Goal: Task Accomplishment & Management: Use online tool/utility

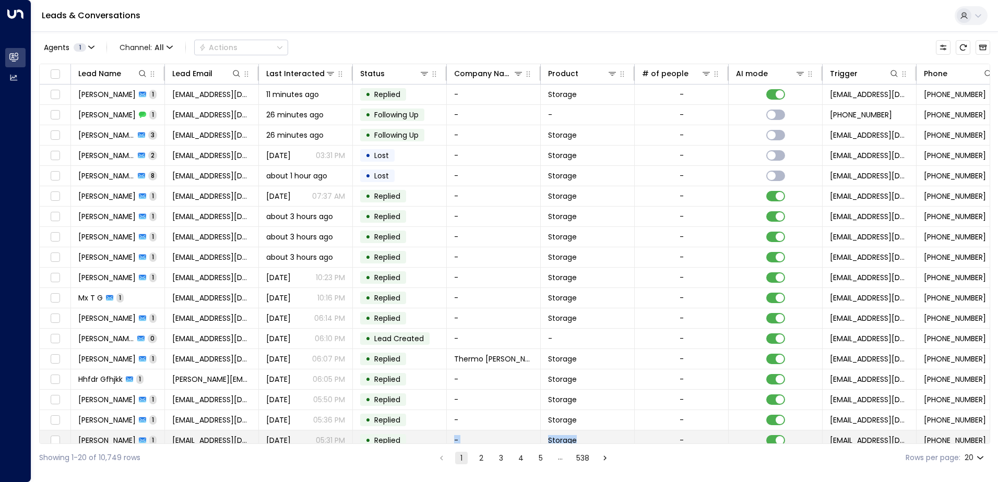
scroll to position [9, 0]
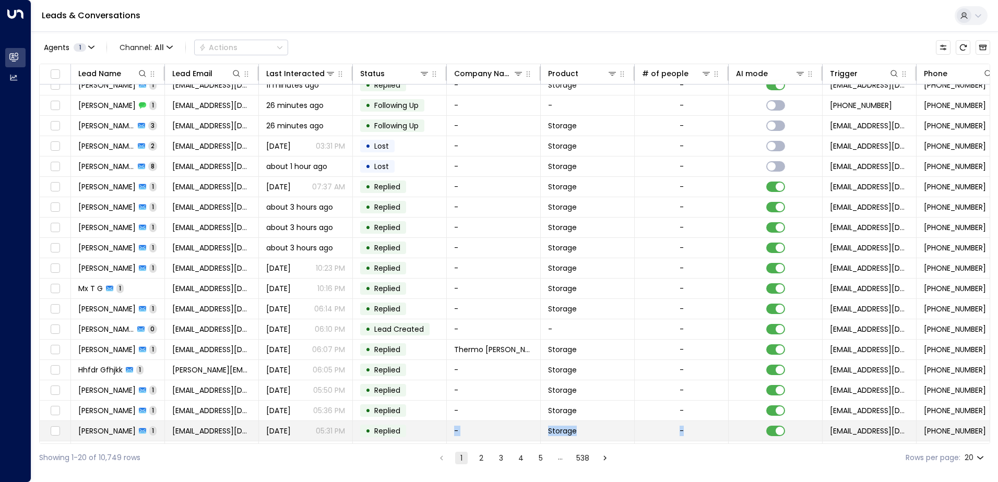
drag, startPoint x: 408, startPoint y: 444, endPoint x: 671, endPoint y: 421, distance: 263.9
click at [671, 421] on div "Lead Name Lead Email Last Interacted Status Company Name Product # of people AI…" at bounding box center [514, 254] width 951 height 380
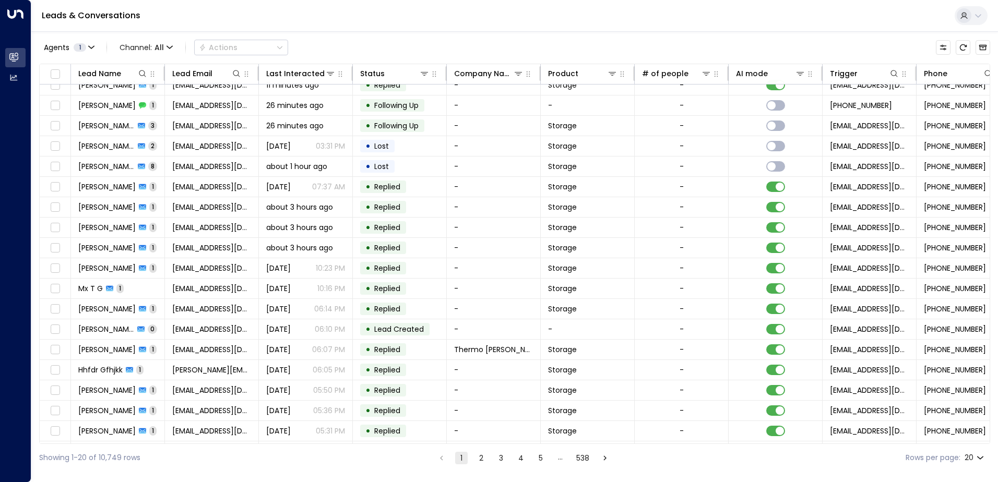
drag, startPoint x: 671, startPoint y: 421, endPoint x: 641, endPoint y: 459, distance: 47.9
click at [648, 466] on div "Showing 1-20 of 10,749 rows 1 2 3 4 5 … 538 Rows per page: 20 **" at bounding box center [514, 458] width 951 height 28
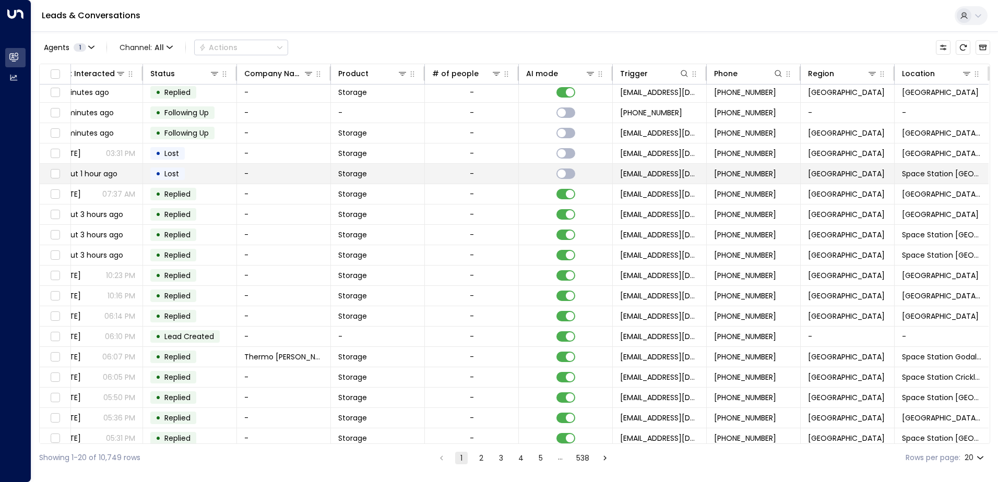
scroll to position [0, 213]
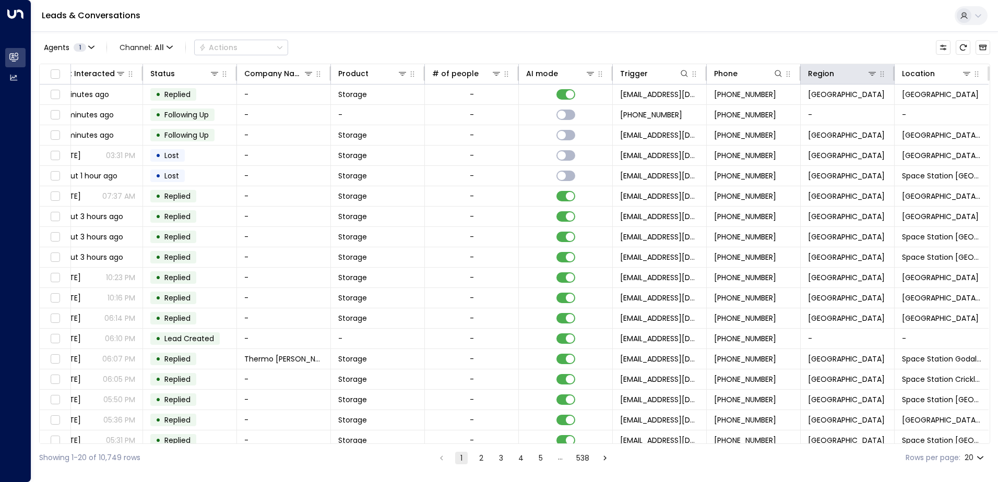
click at [871, 80] on th "Region" at bounding box center [847, 74] width 94 height 20
click at [870, 79] on div "Region" at bounding box center [842, 73] width 69 height 13
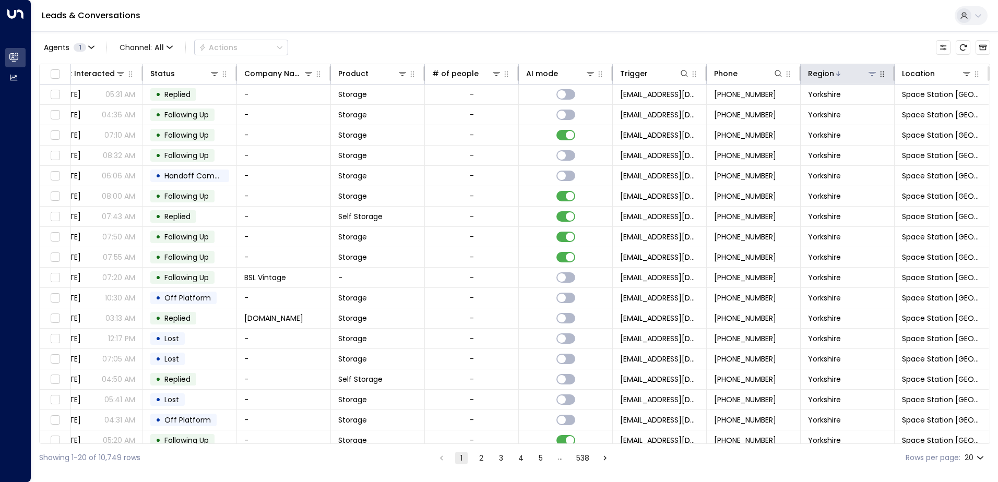
click at [868, 71] on icon at bounding box center [872, 73] width 8 height 8
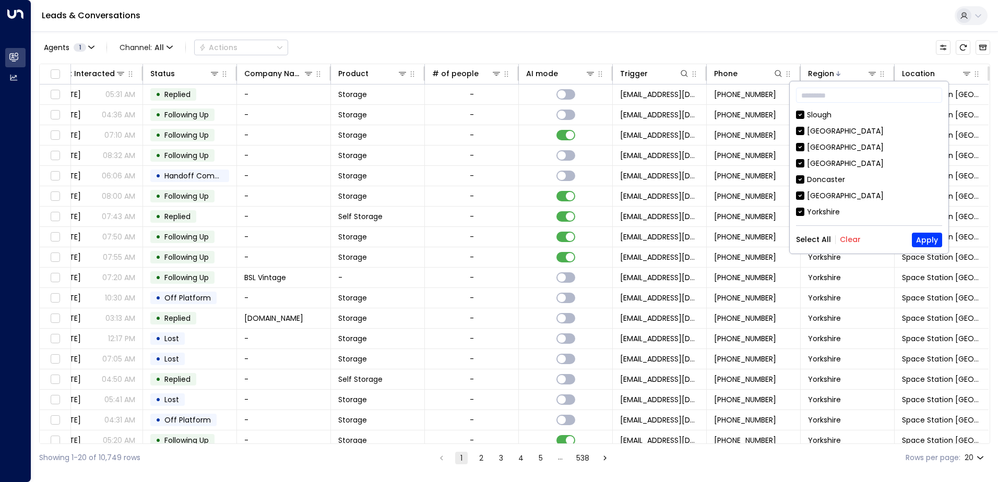
drag, startPoint x: 848, startPoint y: 242, endPoint x: 838, endPoint y: 187, distance: 55.7
click at [848, 241] on button "Clear" at bounding box center [850, 239] width 21 height 8
click at [819, 111] on div "[GEOGRAPHIC_DATA]" at bounding box center [845, 111] width 77 height 11
click at [923, 238] on button "Apply" at bounding box center [927, 240] width 30 height 15
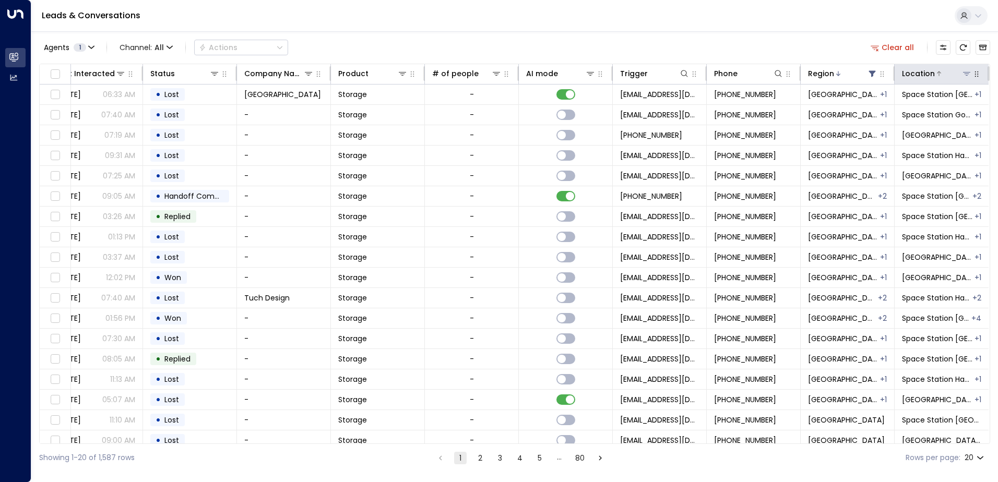
click at [962, 75] on icon at bounding box center [966, 73] width 8 height 8
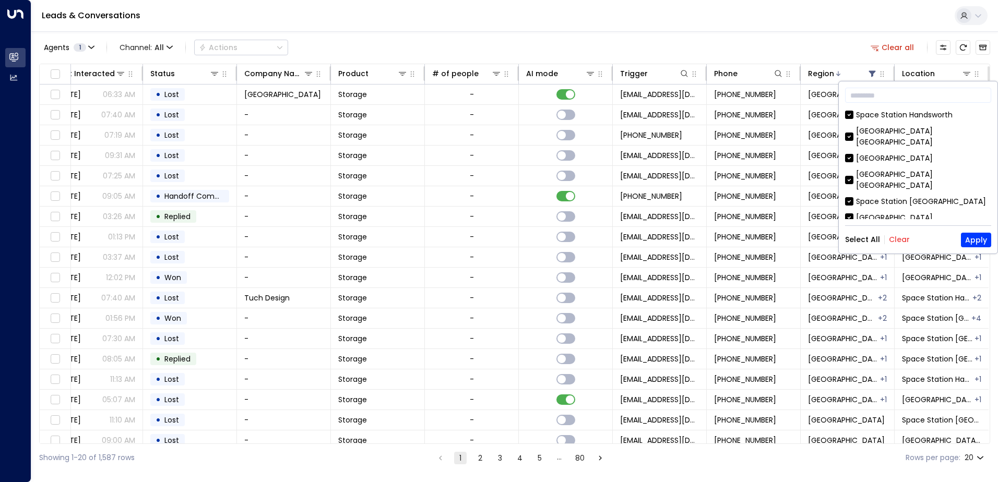
drag, startPoint x: 897, startPoint y: 236, endPoint x: 898, endPoint y: 215, distance: 20.4
click at [897, 235] on button "Clear" at bounding box center [899, 239] width 21 height 8
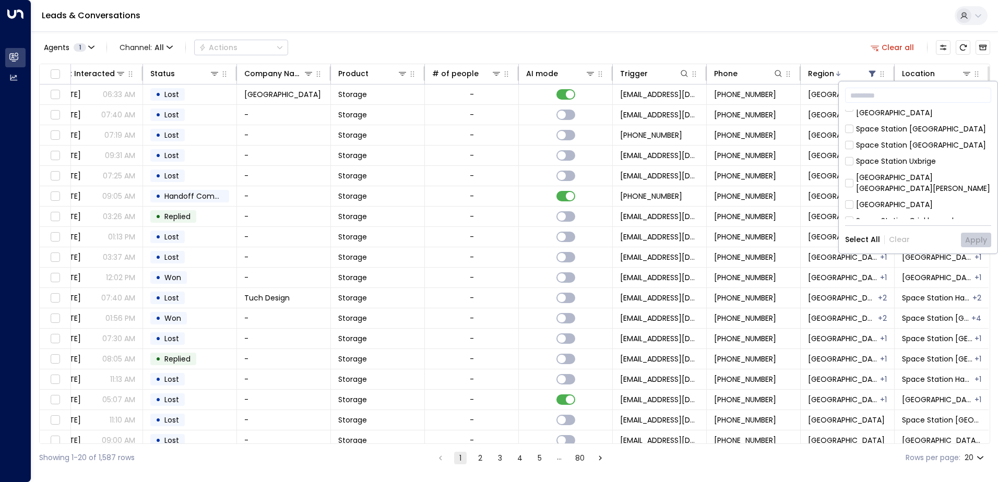
scroll to position [157, 0]
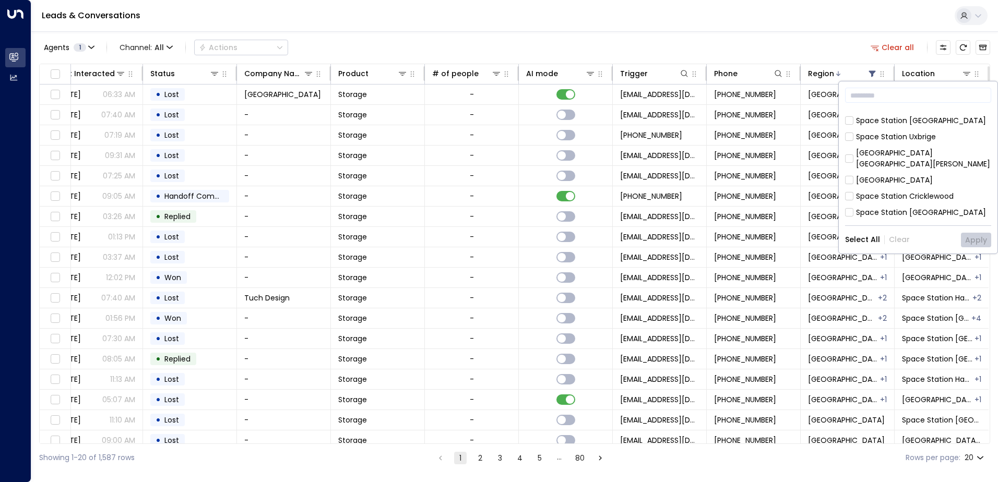
click at [879, 175] on div "[GEOGRAPHIC_DATA]" at bounding box center [894, 180] width 77 height 11
click at [981, 237] on button "Apply" at bounding box center [976, 240] width 30 height 15
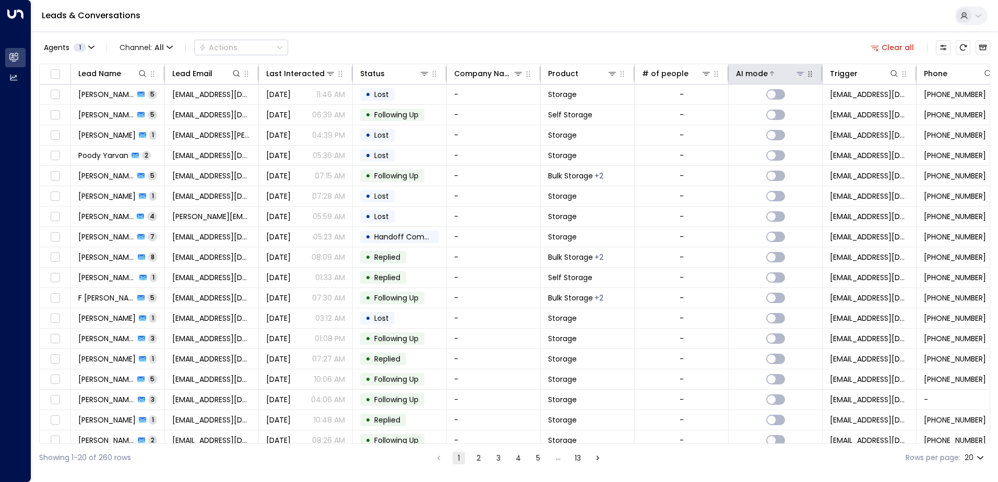
click at [753, 71] on div "AI mode" at bounding box center [752, 73] width 32 height 13
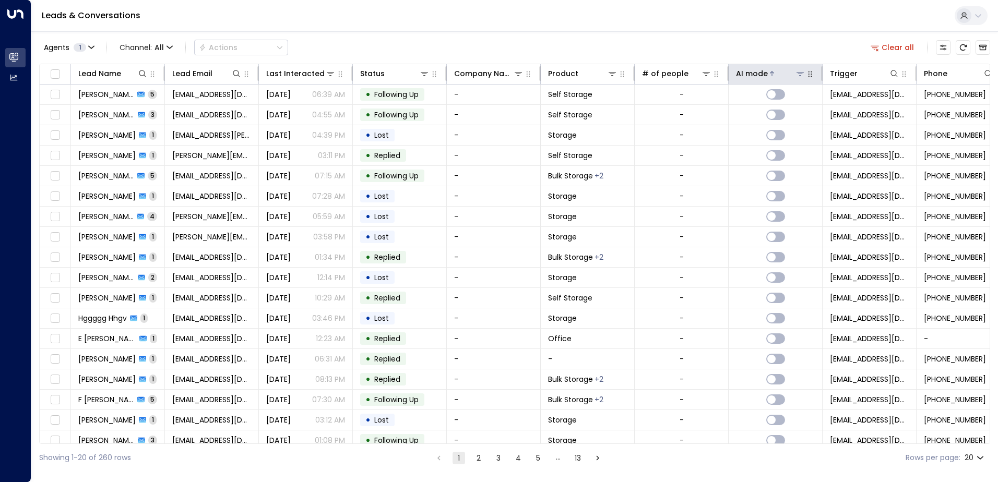
click at [753, 71] on div "AI mode" at bounding box center [752, 73] width 32 height 13
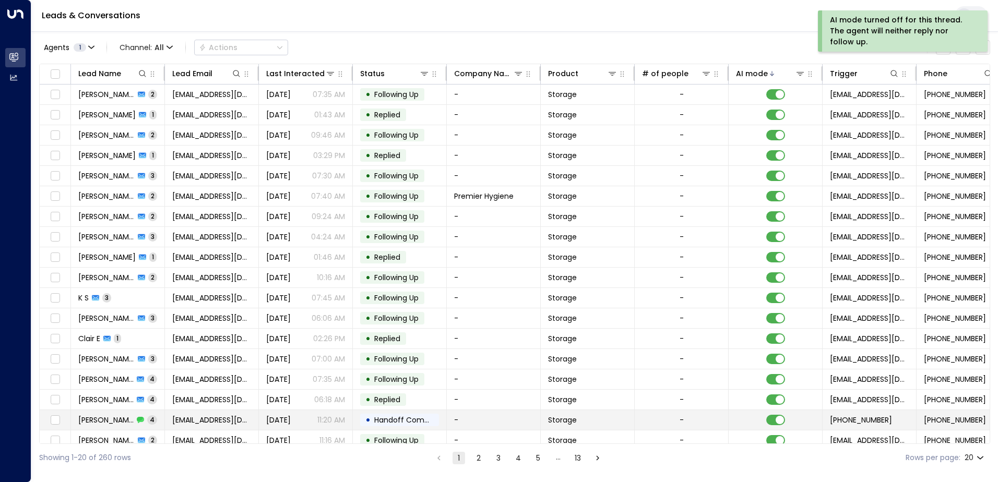
click at [396, 423] on span "Handoff Completed" at bounding box center [411, 420] width 74 height 10
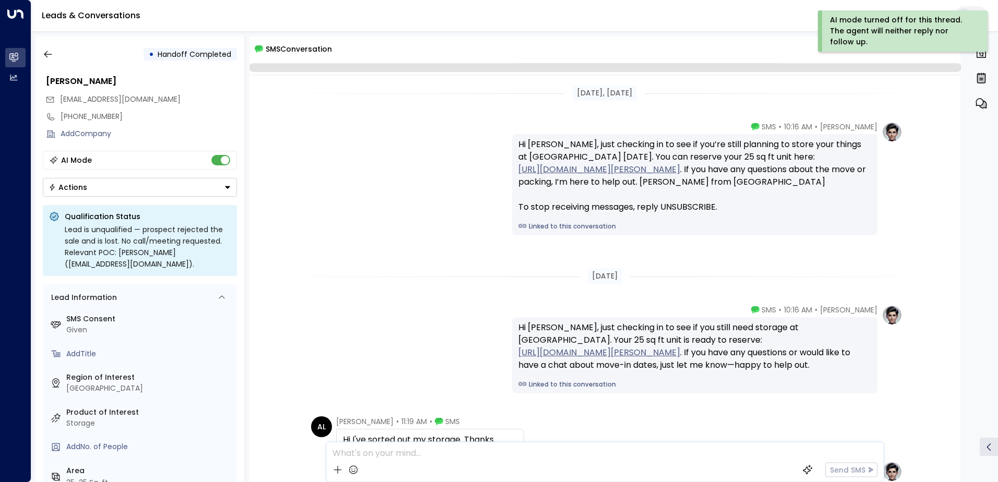
scroll to position [147, 0]
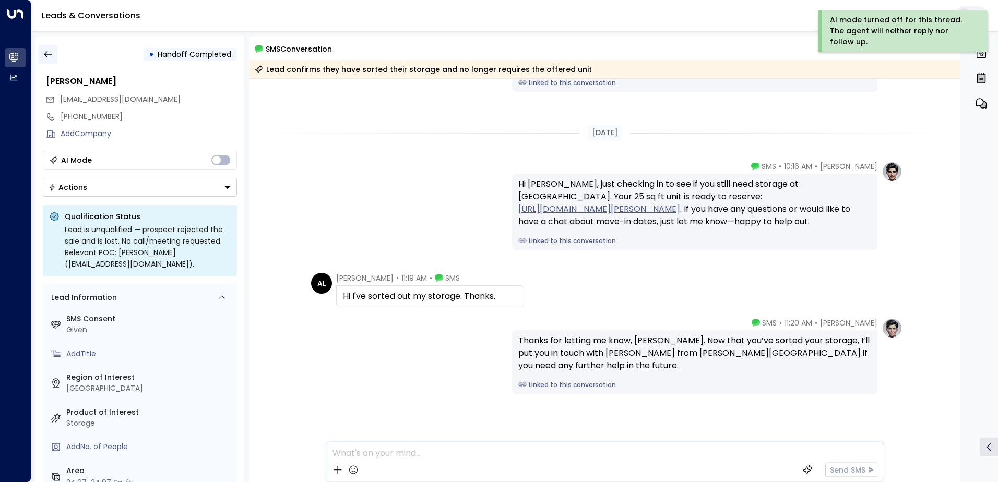
click at [49, 54] on icon "button" at bounding box center [48, 54] width 10 height 10
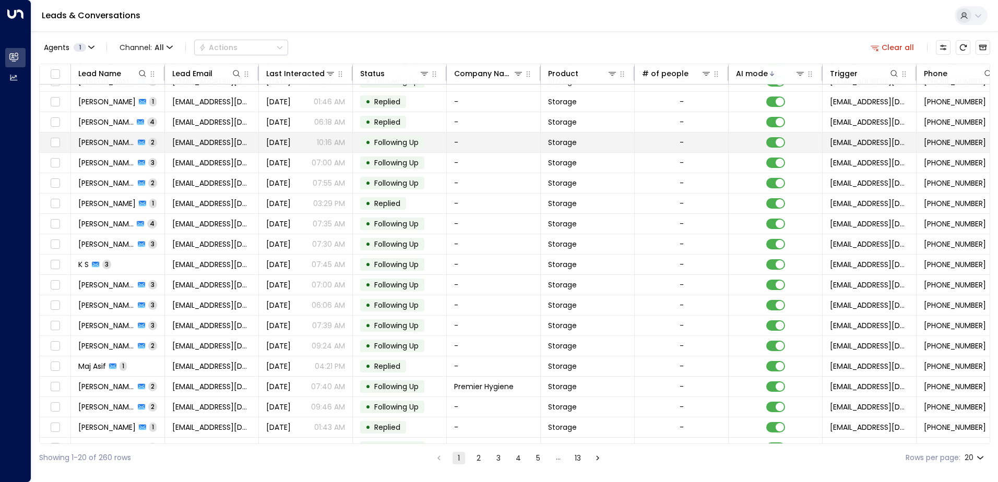
scroll to position [51, 0]
